Goal: Obtain resource: Download file/media

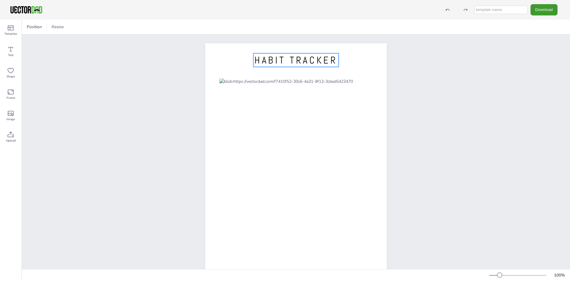
click at [299, 59] on span "HABIT TRACKER" at bounding box center [295, 60] width 83 height 12
click at [297, 42] on icon at bounding box center [295, 41] width 7 height 7
click at [8, 53] on icon at bounding box center [10, 49] width 7 height 7
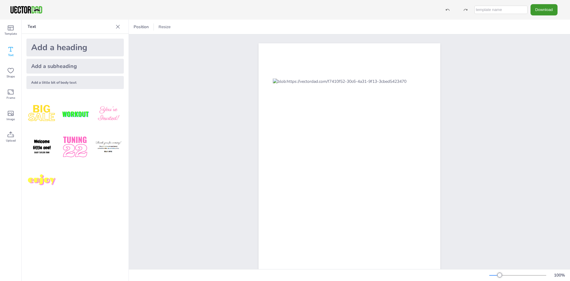
drag, startPoint x: 59, startPoint y: 69, endPoint x: 64, endPoint y: 67, distance: 4.9
click at [59, 68] on div "Add a subheading" at bounding box center [74, 66] width 97 height 15
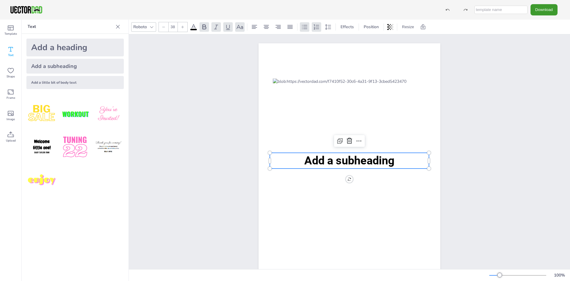
click at [366, 160] on span "Add a subheading" at bounding box center [349, 160] width 90 height 13
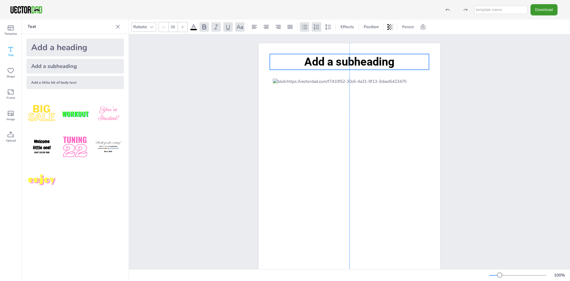
drag, startPoint x: 366, startPoint y: 160, endPoint x: 365, endPoint y: 61, distance: 98.9
click at [365, 61] on span "Add a subheading" at bounding box center [349, 61] width 90 height 13
click at [367, 62] on span "Add a subheading" at bounding box center [349, 61] width 90 height 13
click at [388, 63] on span "Add a subheading" at bounding box center [349, 61] width 90 height 13
click at [390, 65] on span "Add a subheading" at bounding box center [349, 61] width 90 height 13
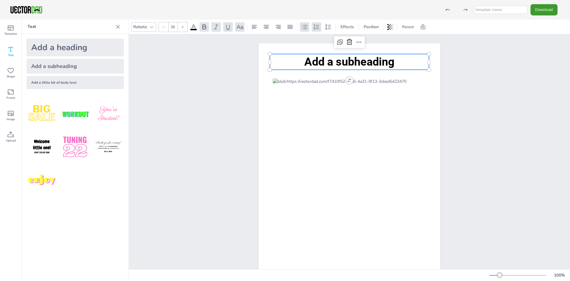
click at [390, 65] on span "Add a subheading" at bounding box center [349, 61] width 90 height 13
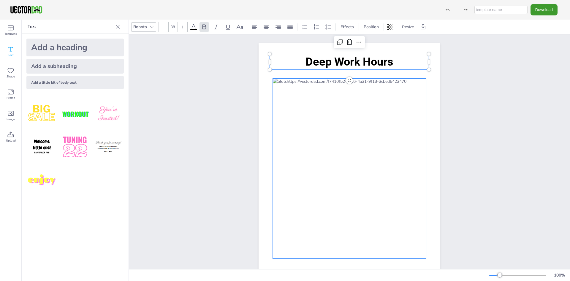
click at [364, 92] on div at bounding box center [349, 169] width 153 height 180
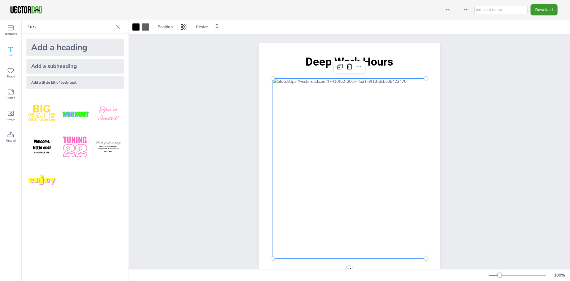
scroll to position [18, 0]
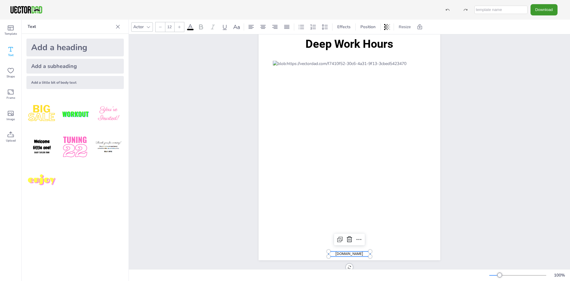
click at [358, 255] on span "[DOMAIN_NAME]" at bounding box center [349, 253] width 28 height 5
click at [351, 241] on icon at bounding box center [349, 239] width 7 height 7
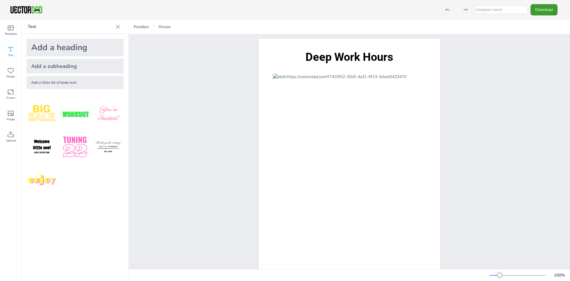
scroll to position [0, 0]
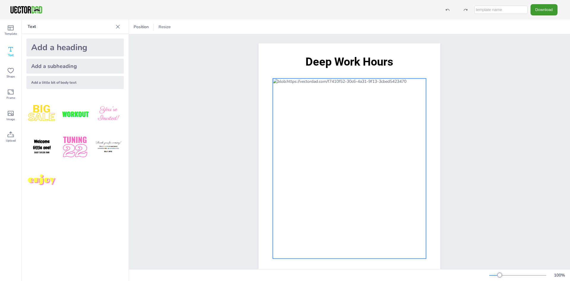
click at [349, 79] on div at bounding box center [349, 169] width 153 height 180
click at [487, 52] on div "Deep Work Hours" at bounding box center [349, 160] width 441 height 253
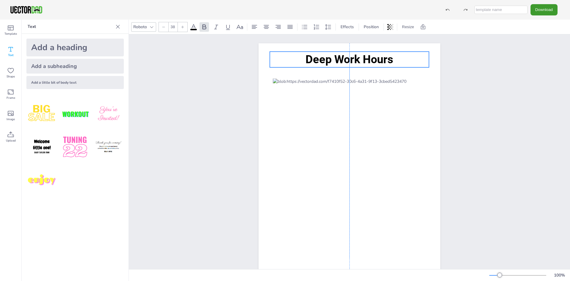
click at [360, 60] on span "Deep Work Hours" at bounding box center [349, 59] width 88 height 13
click at [544, 9] on button "Download" at bounding box center [543, 9] width 27 height 11
click at [540, 72] on li "PDF" at bounding box center [541, 72] width 49 height 12
click at [544, 11] on button "Download" at bounding box center [543, 9] width 27 height 11
click at [538, 48] on li "JPG" at bounding box center [541, 48] width 49 height 12
